Goal: Task Accomplishment & Management: Manage account settings

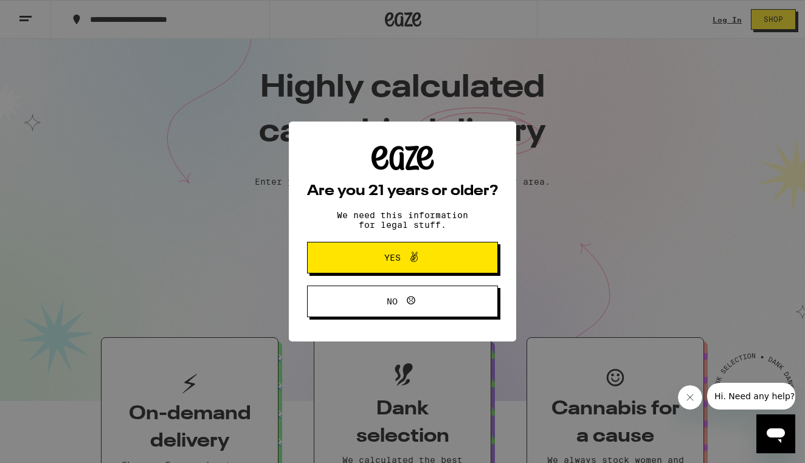
click at [393, 262] on span "Yes" at bounding box center [392, 258] width 16 height 9
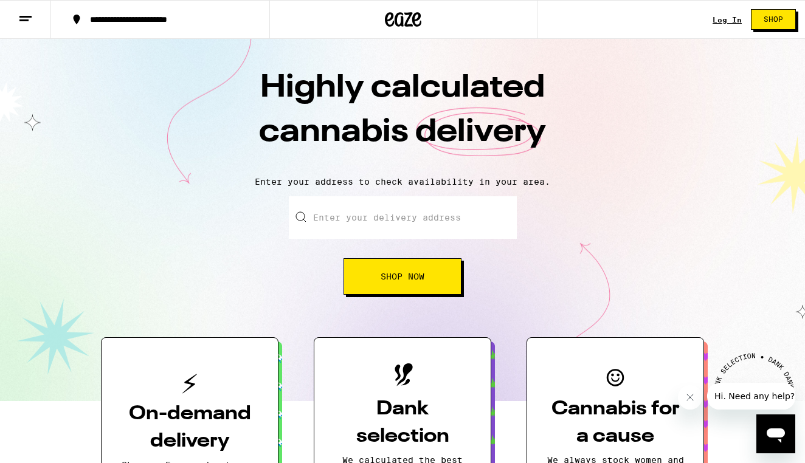
click at [732, 19] on link "Log In" at bounding box center [727, 20] width 29 height 8
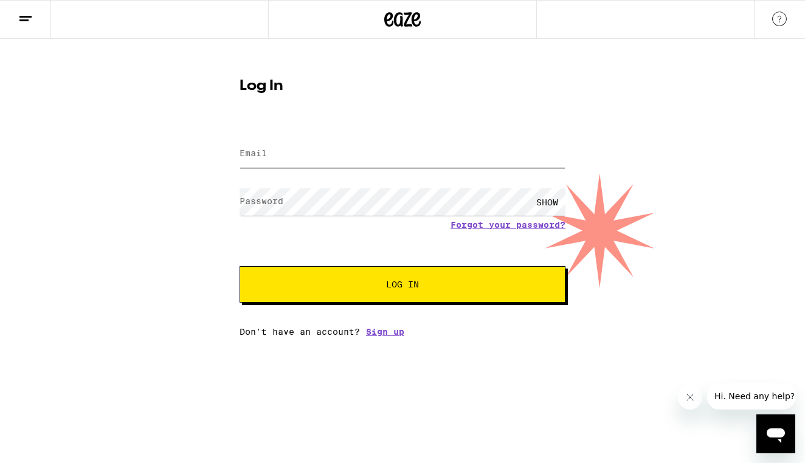
type input "eaze"
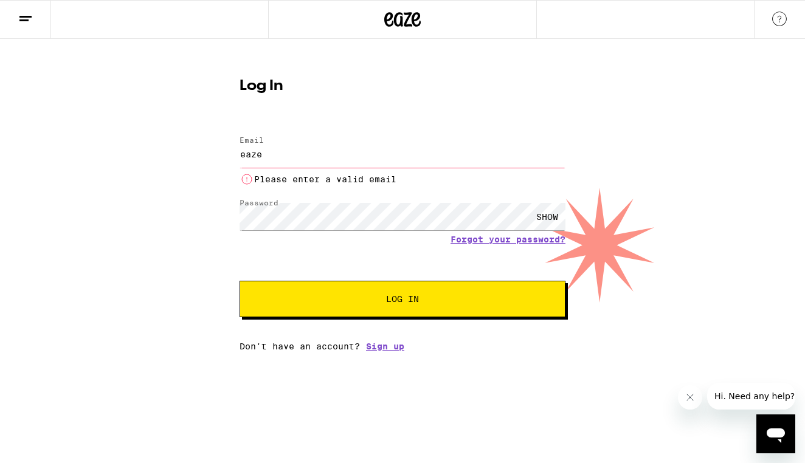
click at [294, 163] on input "eaze" at bounding box center [403, 154] width 326 height 27
drag, startPoint x: 294, startPoint y: 163, endPoint x: 231, endPoint y: 157, distance: 64.2
click at [231, 157] on div "Log In Email Email eaze Please enter a valid email Password Password SHOW Forgo…" at bounding box center [402, 210] width 350 height 282
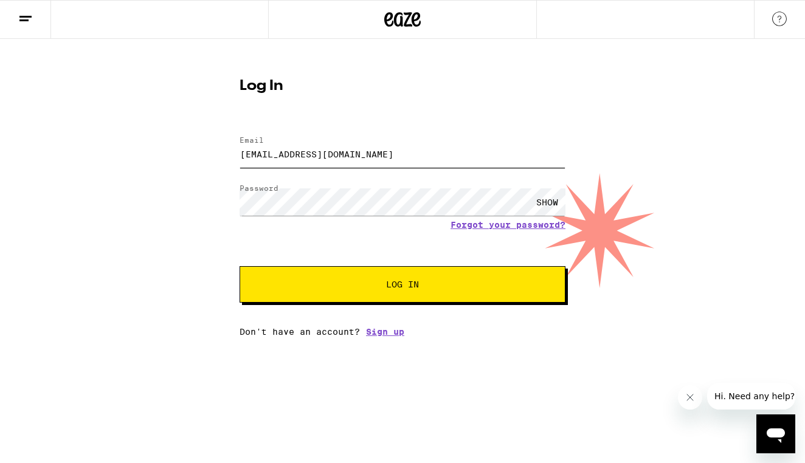
type input "pkperedaibo@gmail.com"
click at [403, 286] on button "Log In" at bounding box center [403, 284] width 326 height 36
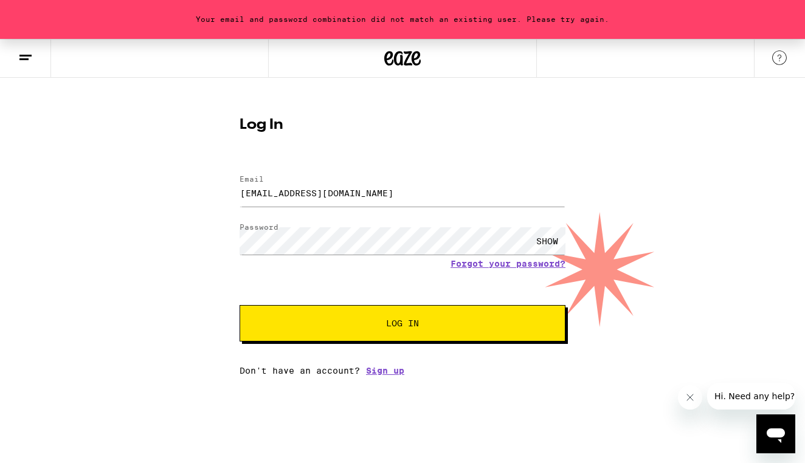
click at [545, 243] on div "SHOW" at bounding box center [547, 240] width 36 height 27
click at [200, 236] on div "Your email and password combination did not match an existing user. Please try …" at bounding box center [402, 207] width 805 height 337
click at [403, 325] on button "Log In" at bounding box center [403, 323] width 326 height 36
click at [477, 266] on link "Forgot your password?" at bounding box center [508, 264] width 115 height 10
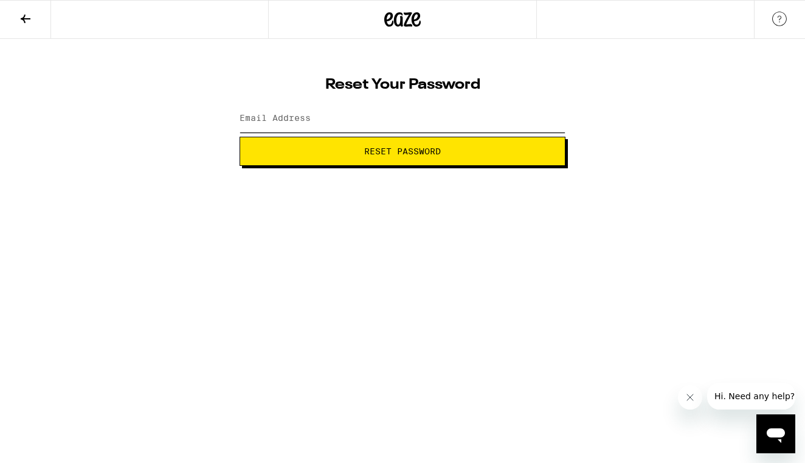
click at [359, 125] on input "Email Address" at bounding box center [403, 118] width 326 height 27
type input "pkperedaibo@gmail.com"
click at [403, 151] on button "Reset Password" at bounding box center [403, 151] width 326 height 29
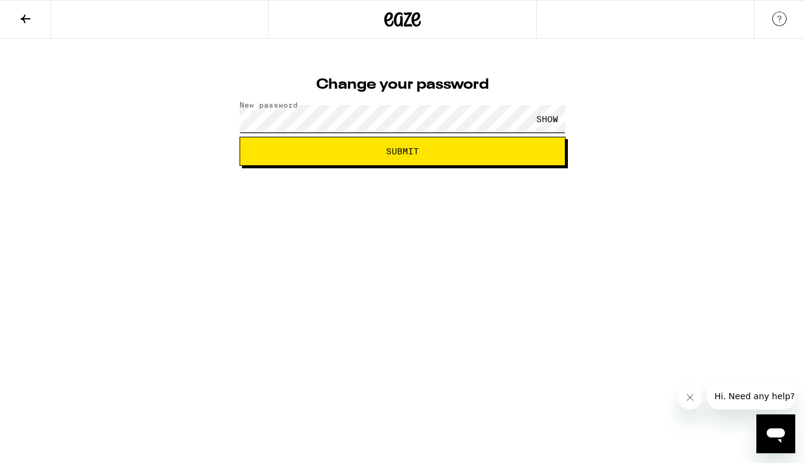
click at [403, 151] on button "Submit" at bounding box center [403, 151] width 326 height 29
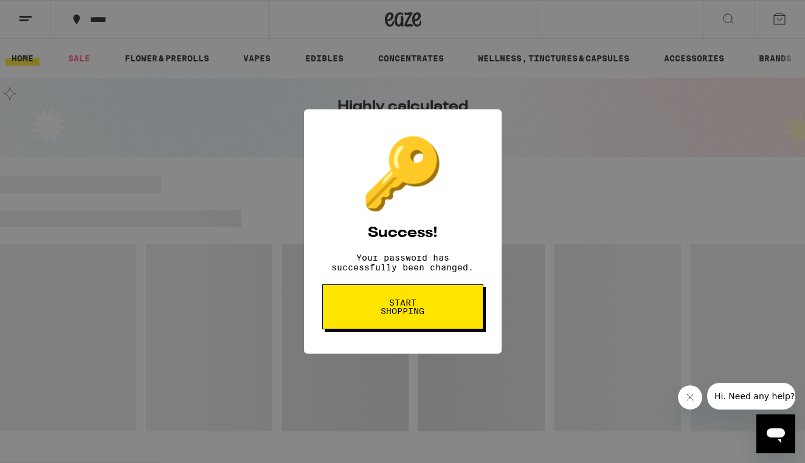
click at [436, 307] on button "Start shopping" at bounding box center [402, 307] width 161 height 45
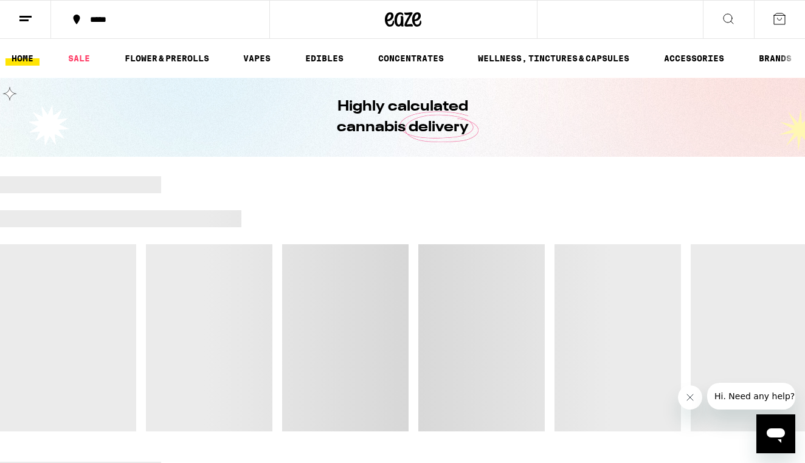
click at [106, 20] on div "*****" at bounding box center [167, 19] width 167 height 9
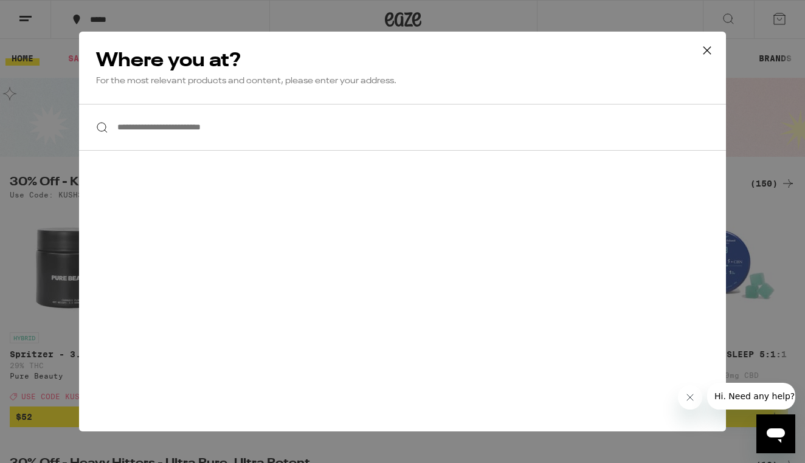
click at [210, 22] on div "**********" at bounding box center [402, 231] width 805 height 463
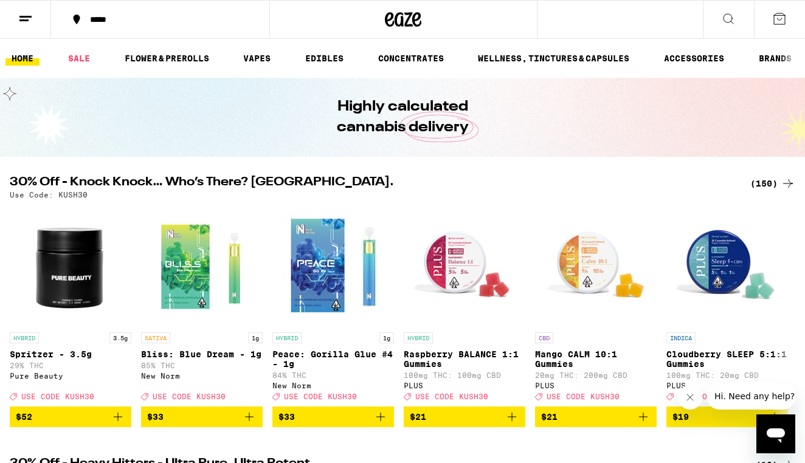
click at [29, 20] on line at bounding box center [23, 20] width 9 height 0
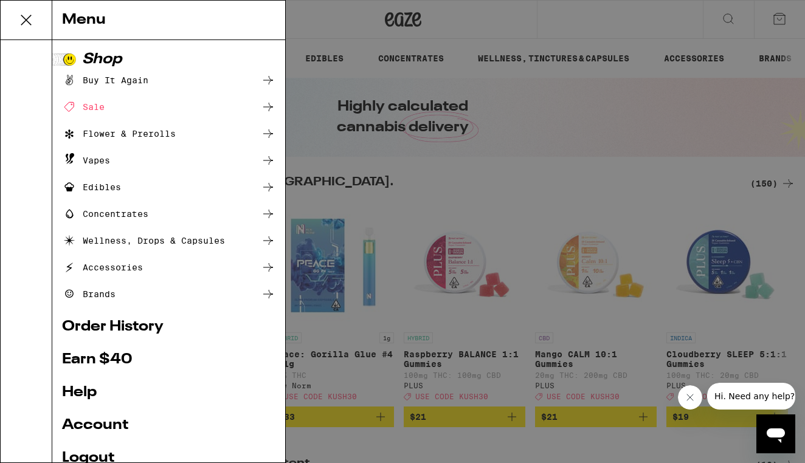
click at [84, 459] on link "Logout" at bounding box center [169, 458] width 214 height 15
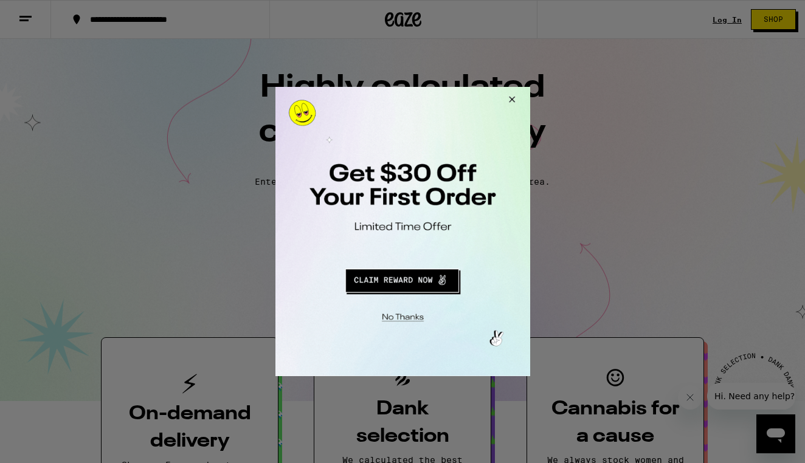
click at [729, 21] on div at bounding box center [402, 231] width 805 height 463
click at [516, 98] on button "Close Modal" at bounding box center [509, 101] width 33 height 29
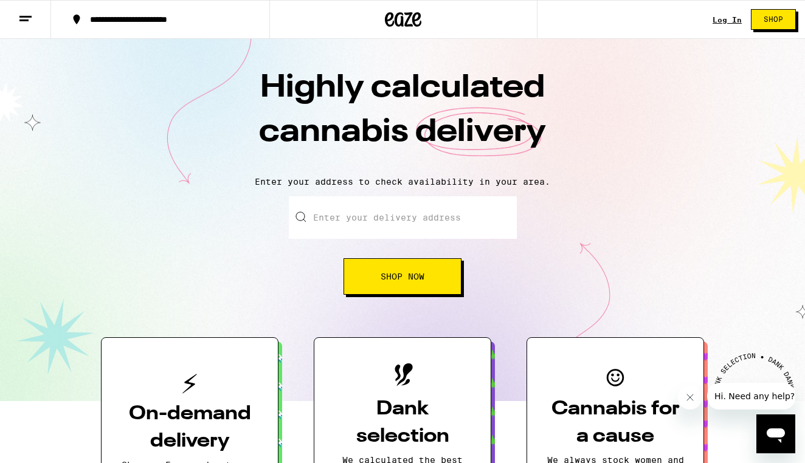
click at [721, 21] on link "Log In" at bounding box center [727, 20] width 29 height 8
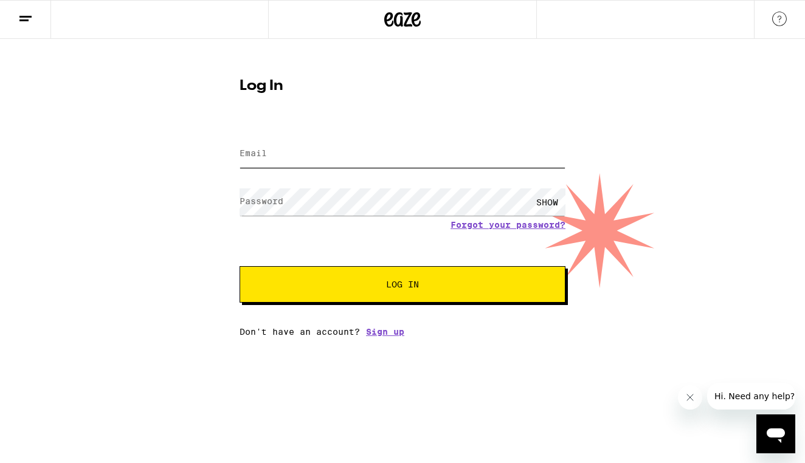
click at [327, 155] on input "Email" at bounding box center [403, 154] width 326 height 27
type input "[EMAIL_ADDRESS][DOMAIN_NAME]"
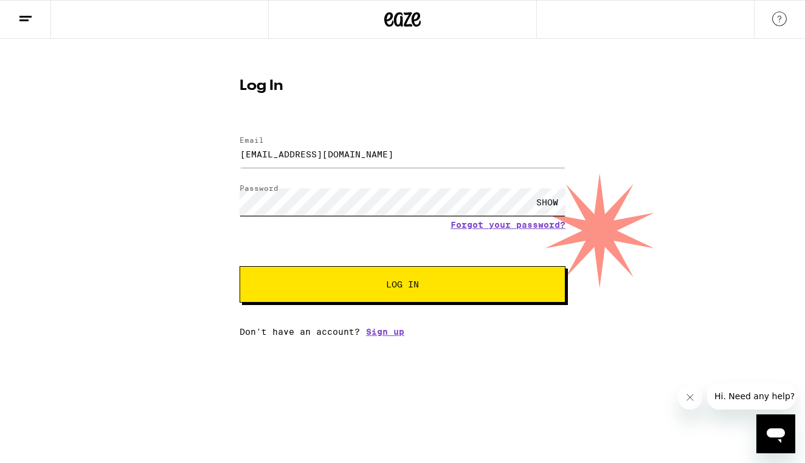
click at [403, 286] on button "Log In" at bounding box center [403, 284] width 326 height 36
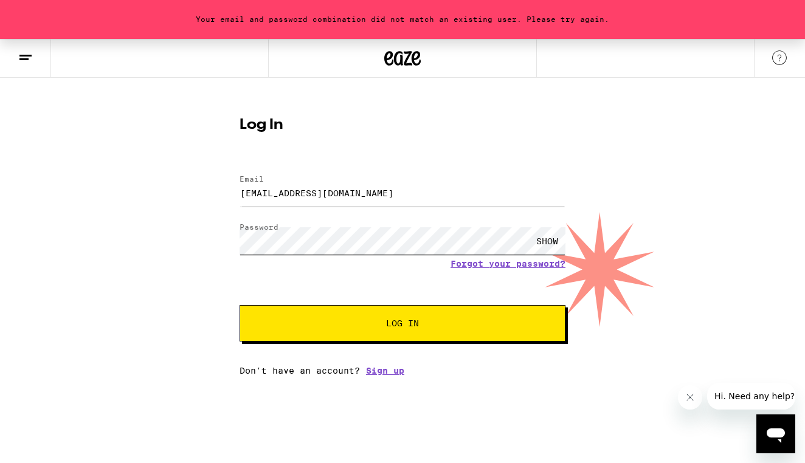
click at [403, 325] on button "Log In" at bounding box center [403, 323] width 326 height 36
click at [513, 267] on link "Forgot your password?" at bounding box center [508, 264] width 115 height 10
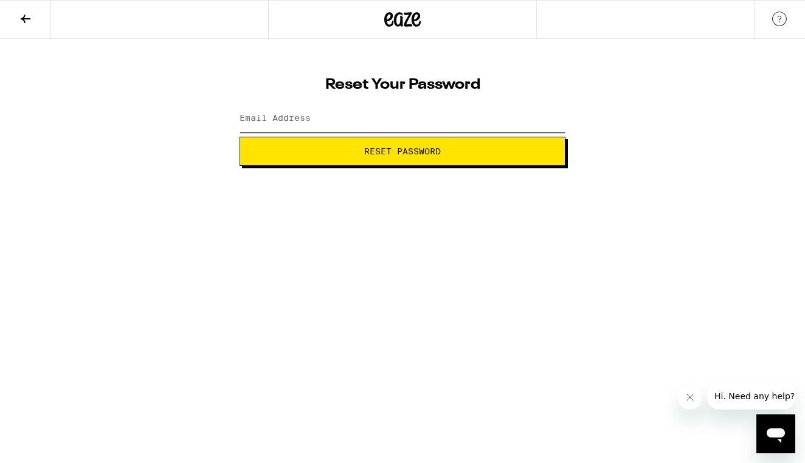
click at [339, 121] on input "Email Address" at bounding box center [403, 118] width 326 height 27
type input "[EMAIL_ADDRESS][DOMAIN_NAME]"
click at [403, 151] on button "Reset Password" at bounding box center [403, 151] width 326 height 29
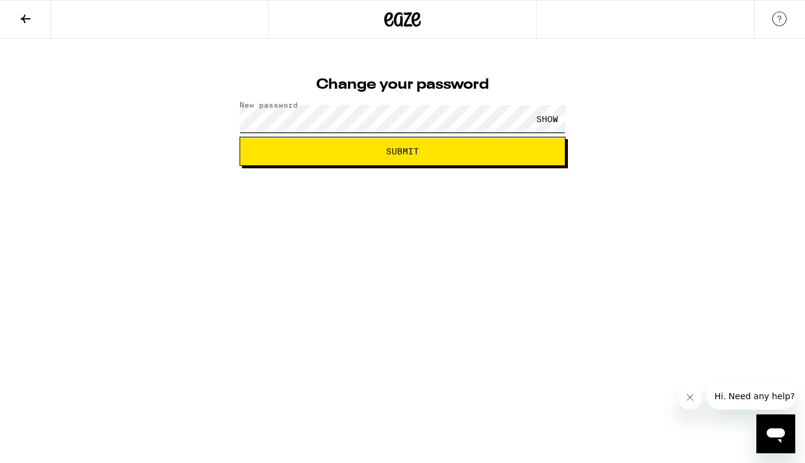
click at [403, 151] on button "Submit" at bounding box center [403, 151] width 326 height 29
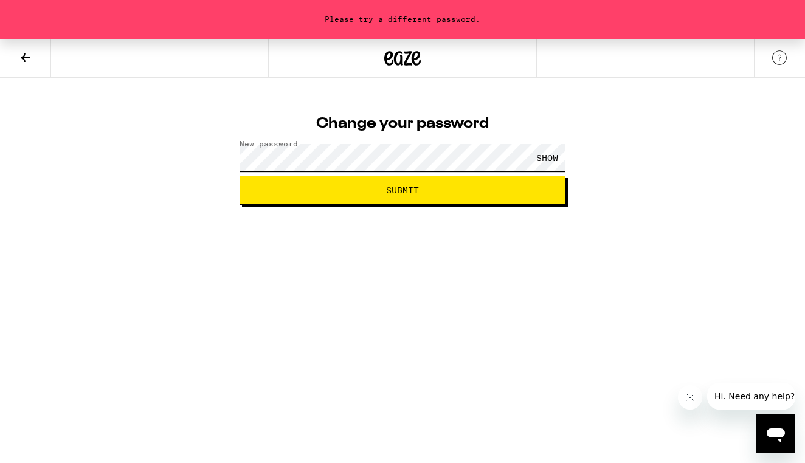
click at [403, 190] on button "Submit" at bounding box center [403, 190] width 326 height 29
